Goal: Use online tool/utility: Utilize a website feature to perform a specific function

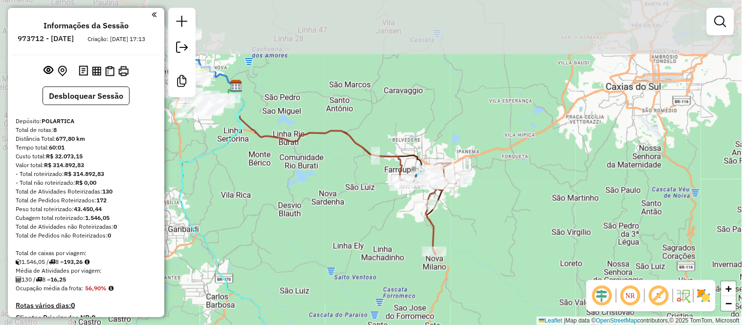
drag, startPoint x: 415, startPoint y: 56, endPoint x: 420, endPoint y: 111, distance: 55.0
click at [507, 149] on div "Janela de atendimento Grade de atendimento Capacidade Transportadoras Veículos …" at bounding box center [371, 162] width 742 height 325
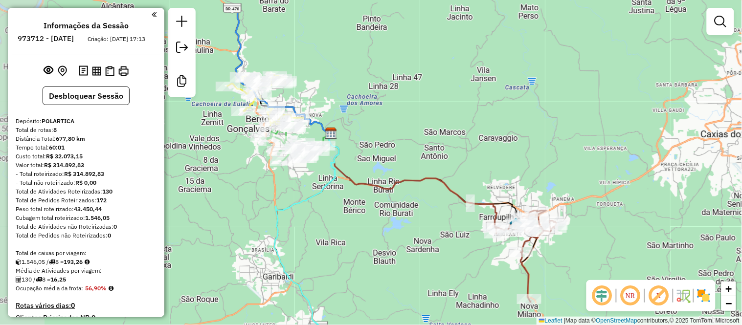
drag, startPoint x: 362, startPoint y: 88, endPoint x: 448, endPoint y: 131, distance: 96.2
click at [448, 131] on div "Janela de atendimento Grade de atendimento Capacidade Transportadoras Veículos …" at bounding box center [371, 162] width 742 height 325
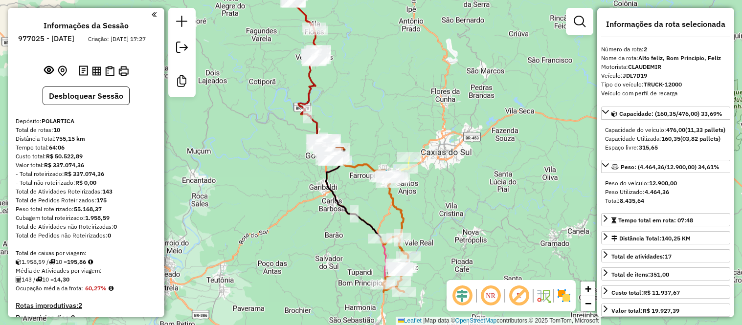
select select "*********"
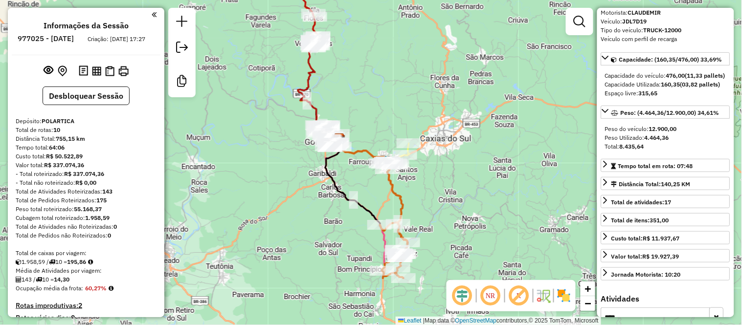
drag, startPoint x: 466, startPoint y: 196, endPoint x: 465, endPoint y: 179, distance: 16.1
click at [465, 180] on div "Janela de atendimento Grade de atendimento Capacidade Transportadoras Veículos …" at bounding box center [371, 162] width 742 height 325
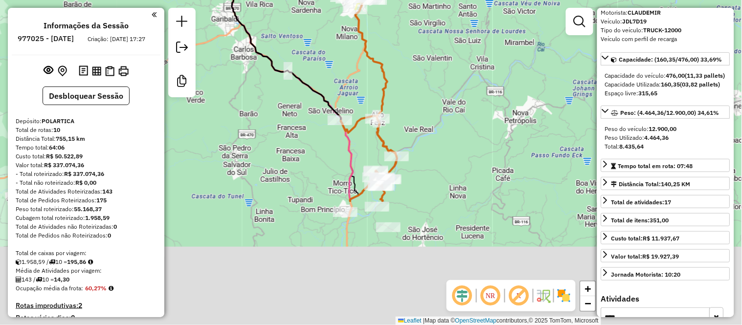
drag, startPoint x: 429, startPoint y: 236, endPoint x: 428, endPoint y: 75, distance: 160.9
click at [428, 76] on div "Janela de atendimento Grade de atendimento Capacidade Transportadoras Veículos …" at bounding box center [371, 162] width 742 height 325
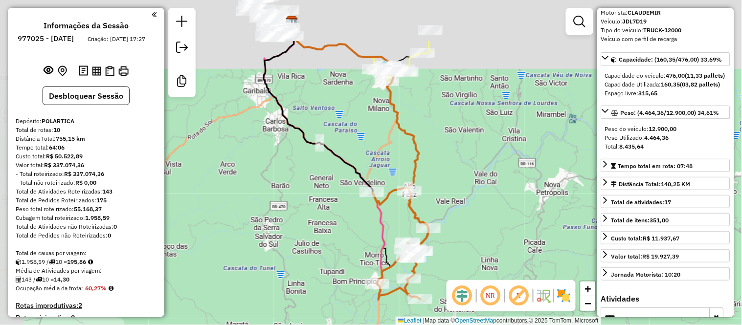
drag, startPoint x: 435, startPoint y: 85, endPoint x: 471, endPoint y: 182, distance: 104.1
click at [471, 182] on div "Janela de atendimento Grade de atendimento Capacidade Transportadoras Veículos …" at bounding box center [371, 162] width 742 height 325
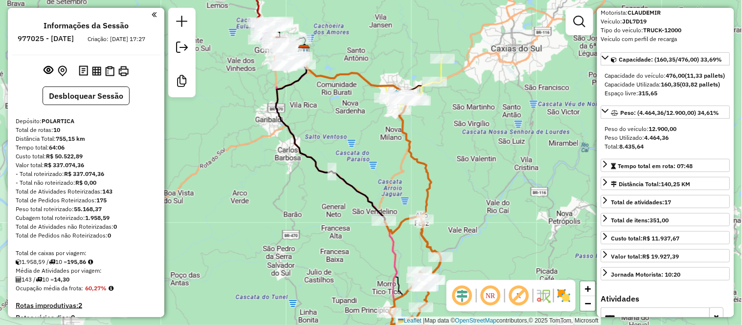
drag, startPoint x: 466, startPoint y: 143, endPoint x: 469, endPoint y: 186, distance: 43.1
click at [469, 186] on div "Janela de atendimento Grade de atendimento Capacidade Transportadoras Veículos …" at bounding box center [371, 162] width 742 height 325
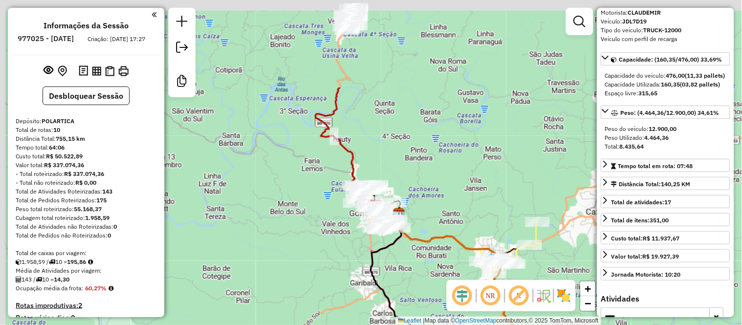
drag, startPoint x: 357, startPoint y: 37, endPoint x: 448, endPoint y: 153, distance: 146.9
click at [464, 164] on div "Janela de atendimento Grade de atendimento Capacidade Transportadoras Veículos …" at bounding box center [371, 162] width 742 height 325
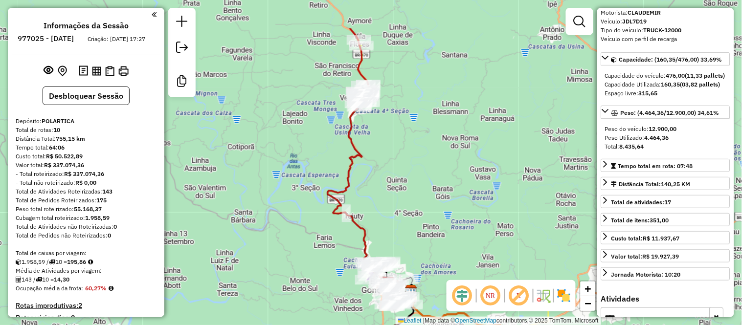
drag, startPoint x: 416, startPoint y: 96, endPoint x: 405, endPoint y: 157, distance: 62.1
click at [407, 159] on div "Janela de atendimento Grade de atendimento Capacidade Transportadoras Veículos …" at bounding box center [371, 162] width 742 height 325
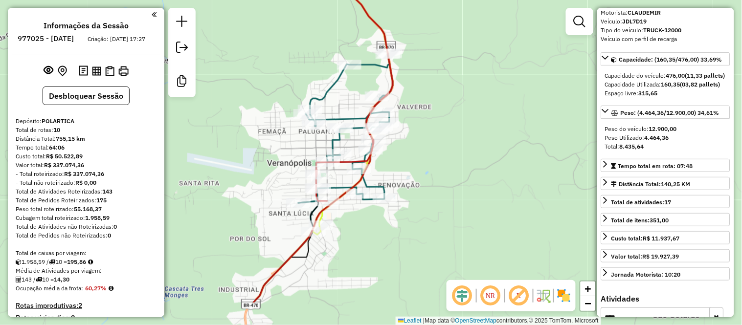
drag, startPoint x: 518, startPoint y: 173, endPoint x: 467, endPoint y: 84, distance: 102.7
click at [472, 84] on div "Janela de atendimento Grade de atendimento Capacidade Transportadoras Veículos …" at bounding box center [371, 162] width 742 height 325
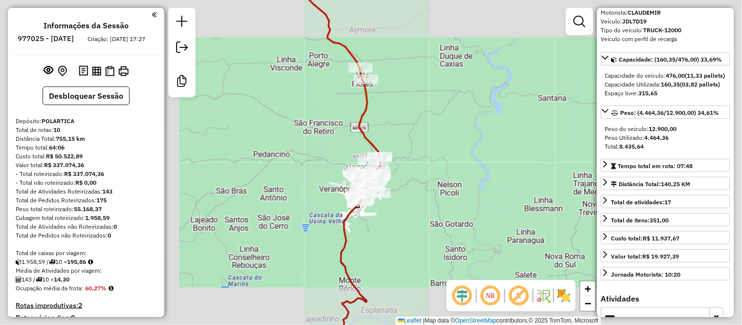
drag, startPoint x: 453, startPoint y: 260, endPoint x: 355, endPoint y: 65, distance: 218.2
click at [358, 69] on div "Janela de atendimento Grade de atendimento Capacidade Transportadoras Veículos …" at bounding box center [371, 162] width 742 height 325
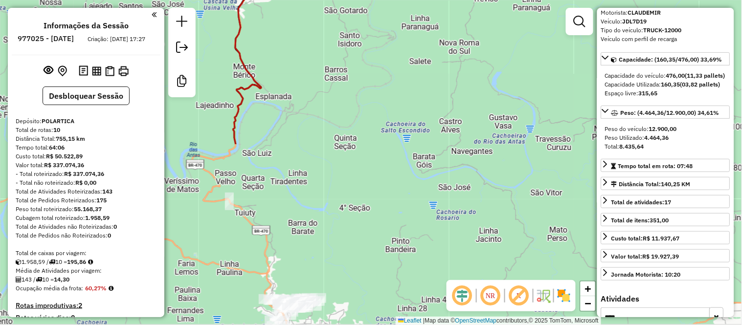
drag, startPoint x: 348, startPoint y: 203, endPoint x: 350, endPoint y: 87, distance: 116.4
click at [350, 93] on div "Janela de atendimento Grade de atendimento Capacidade Transportadoras Veículos …" at bounding box center [371, 162] width 742 height 325
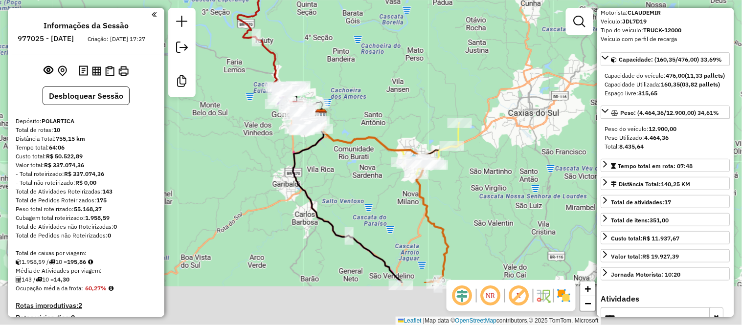
drag, startPoint x: 418, startPoint y: 187, endPoint x: 365, endPoint y: 78, distance: 121.4
click at [365, 78] on div "Janela de atendimento Grade de atendimento Capacidade Transportadoras Veículos …" at bounding box center [371, 162] width 742 height 325
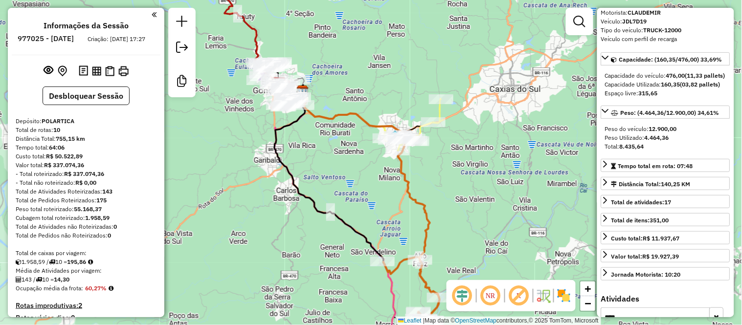
drag, startPoint x: 373, startPoint y: 55, endPoint x: 369, endPoint y: 122, distance: 67.1
click at [369, 122] on div "Janela de atendimento Grade de atendimento Capacidade Transportadoras Veículos …" at bounding box center [371, 162] width 742 height 325
